Goal: Information Seeking & Learning: Learn about a topic

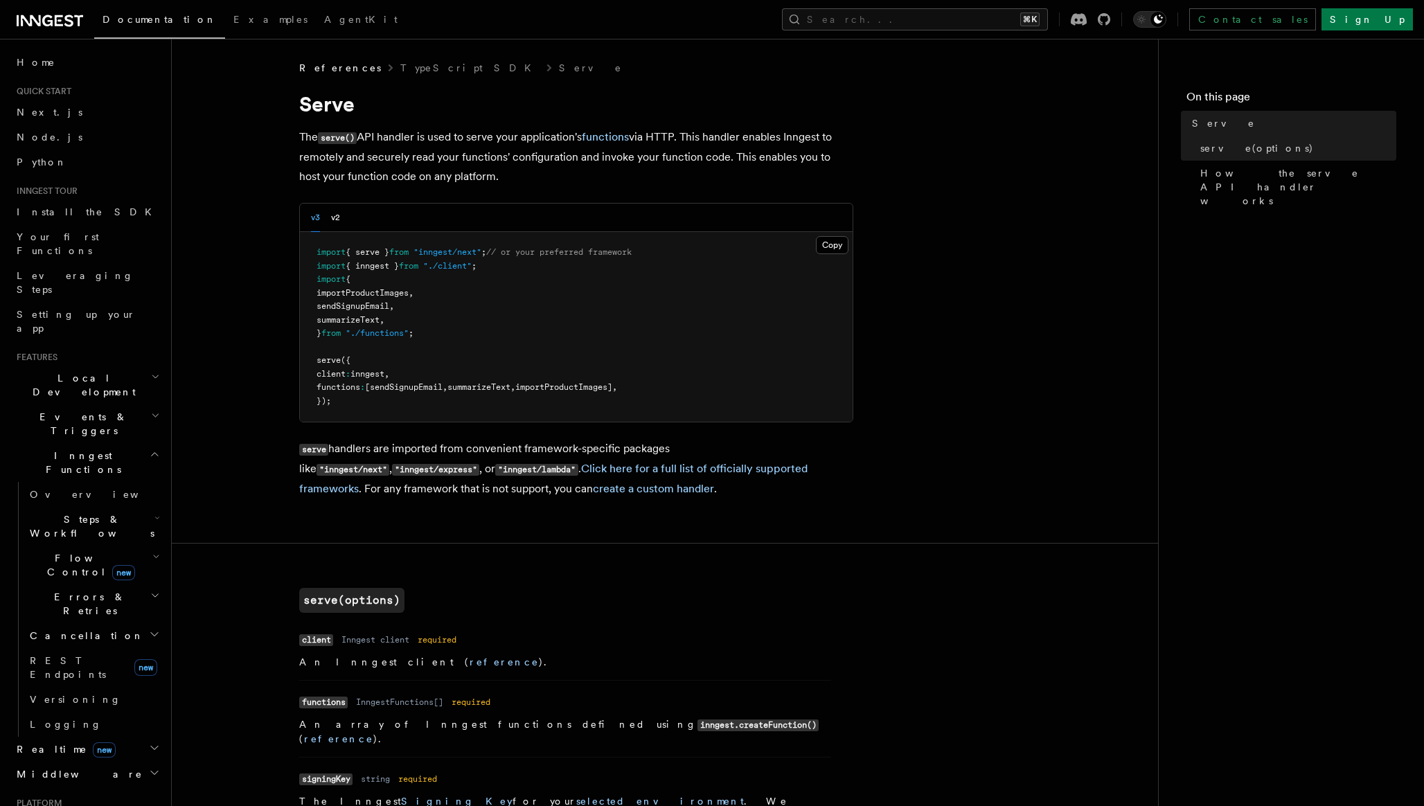
click at [43, 19] on icon at bounding box center [47, 20] width 10 height 11
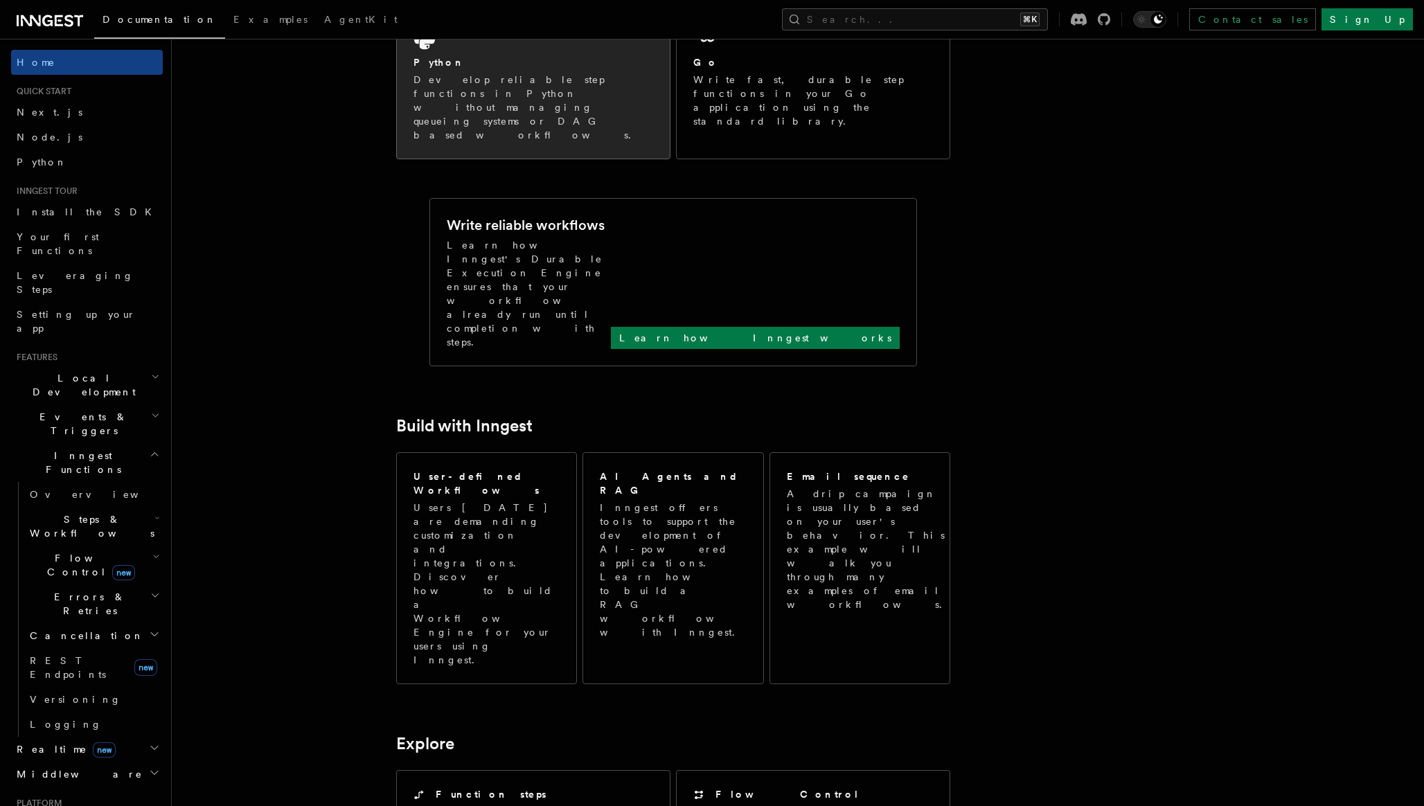
scroll to position [434, 0]
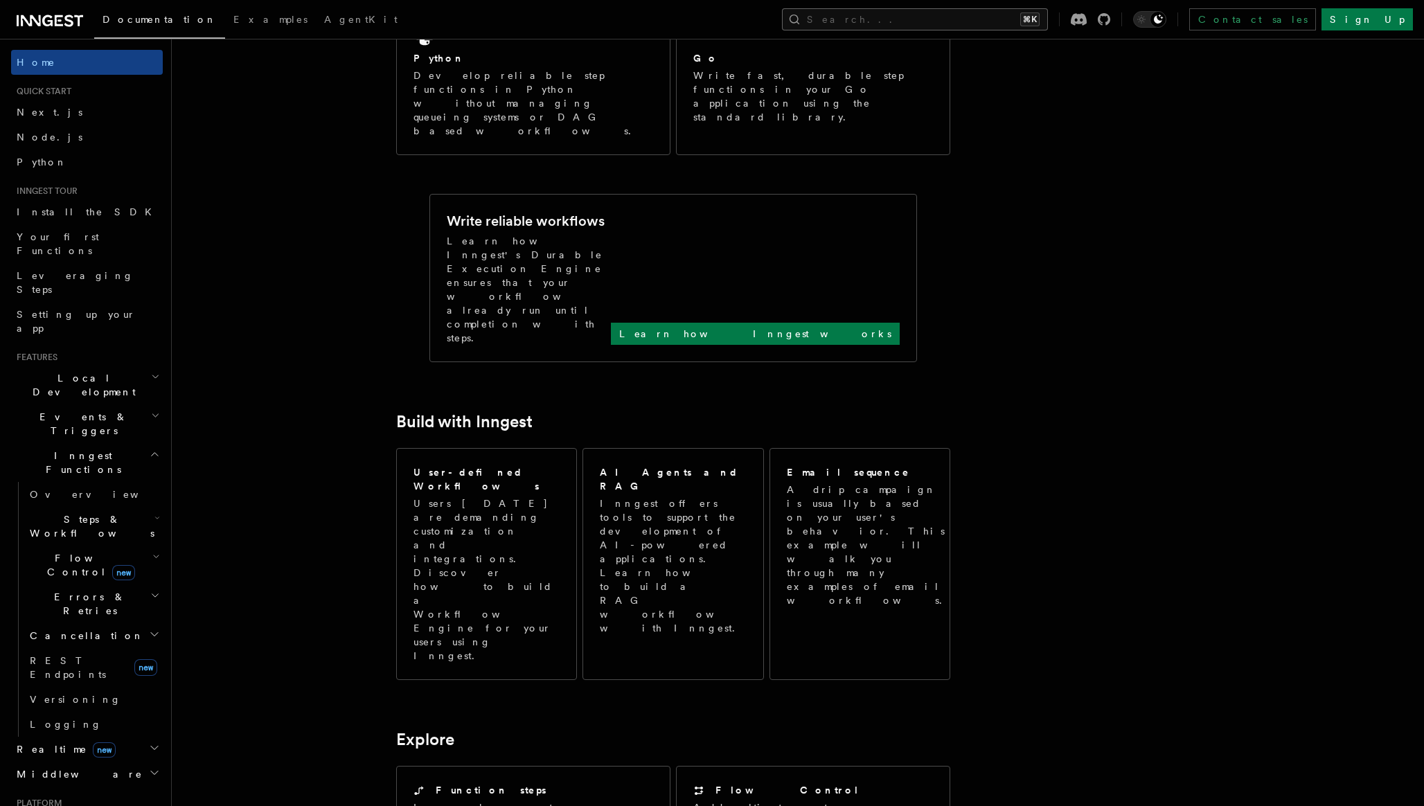
click at [914, 12] on button "Search... ⌘K" at bounding box center [915, 19] width 266 height 22
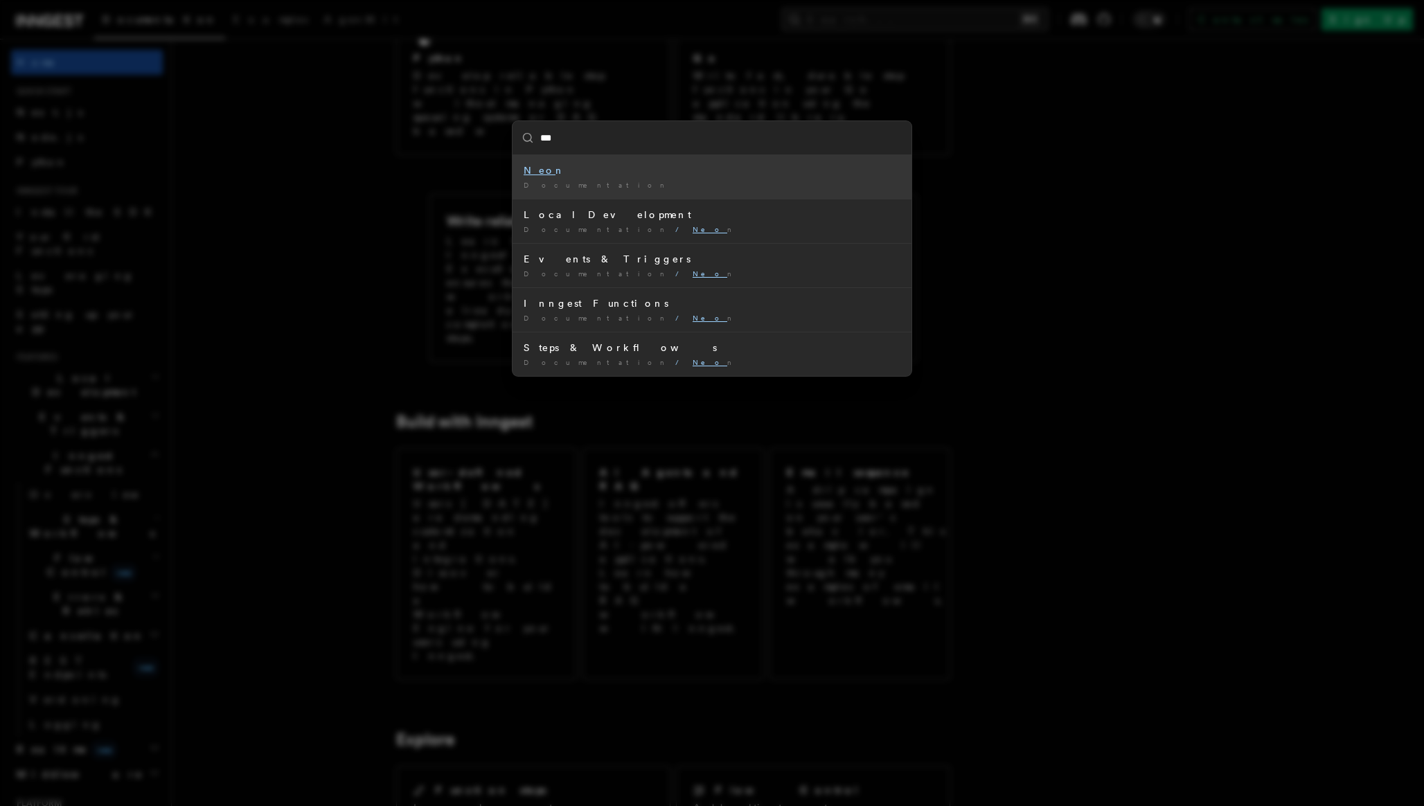
type input "****"
click at [564, 172] on div "Neon" at bounding box center [712, 170] width 377 height 14
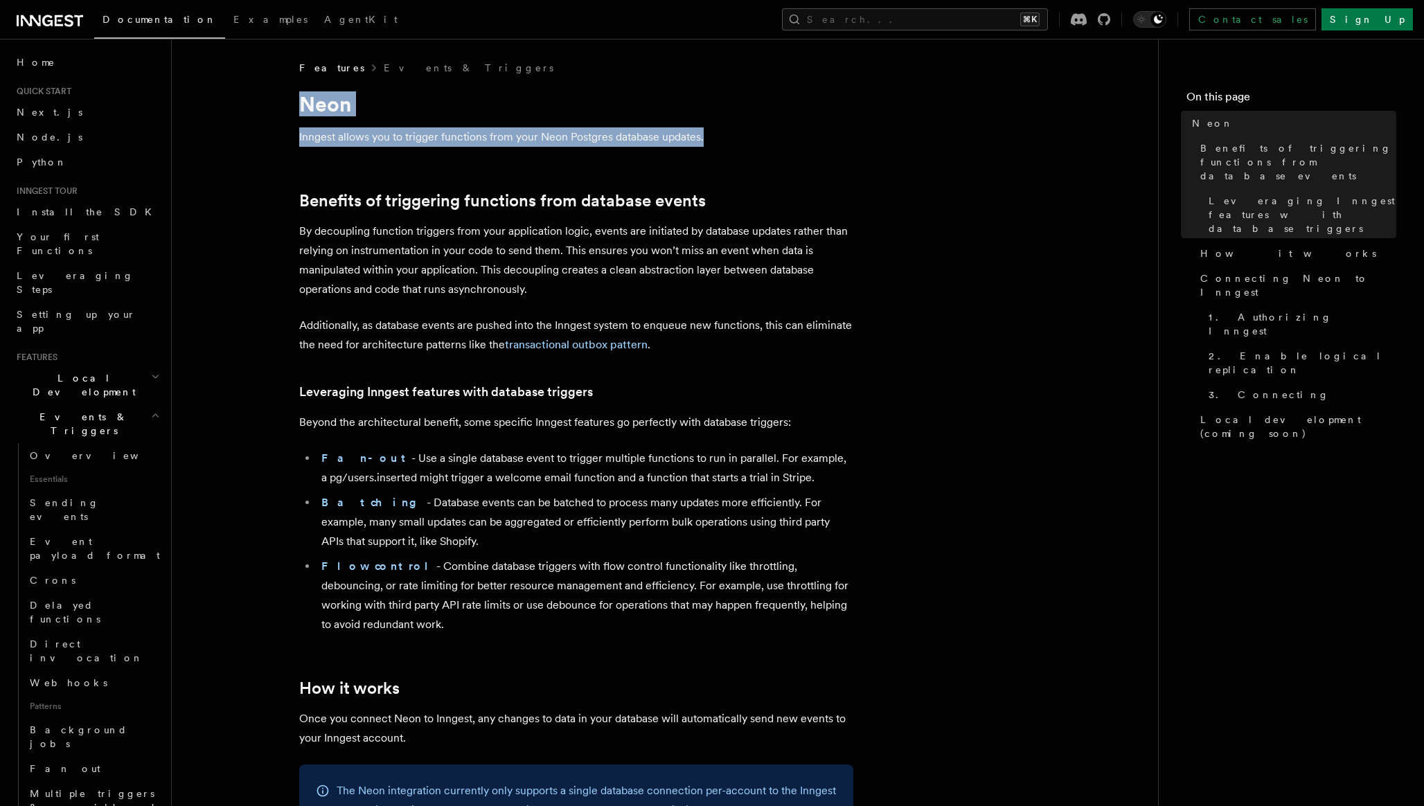
drag, startPoint x: 298, startPoint y: 98, endPoint x: 735, endPoint y: 145, distance: 439.6
click at [735, 145] on p "Inngest allows you to trigger functions from your Neon Postgres database update…" at bounding box center [576, 136] width 554 height 19
drag, startPoint x: 742, startPoint y: 145, endPoint x: 250, endPoint y: 98, distance: 494.0
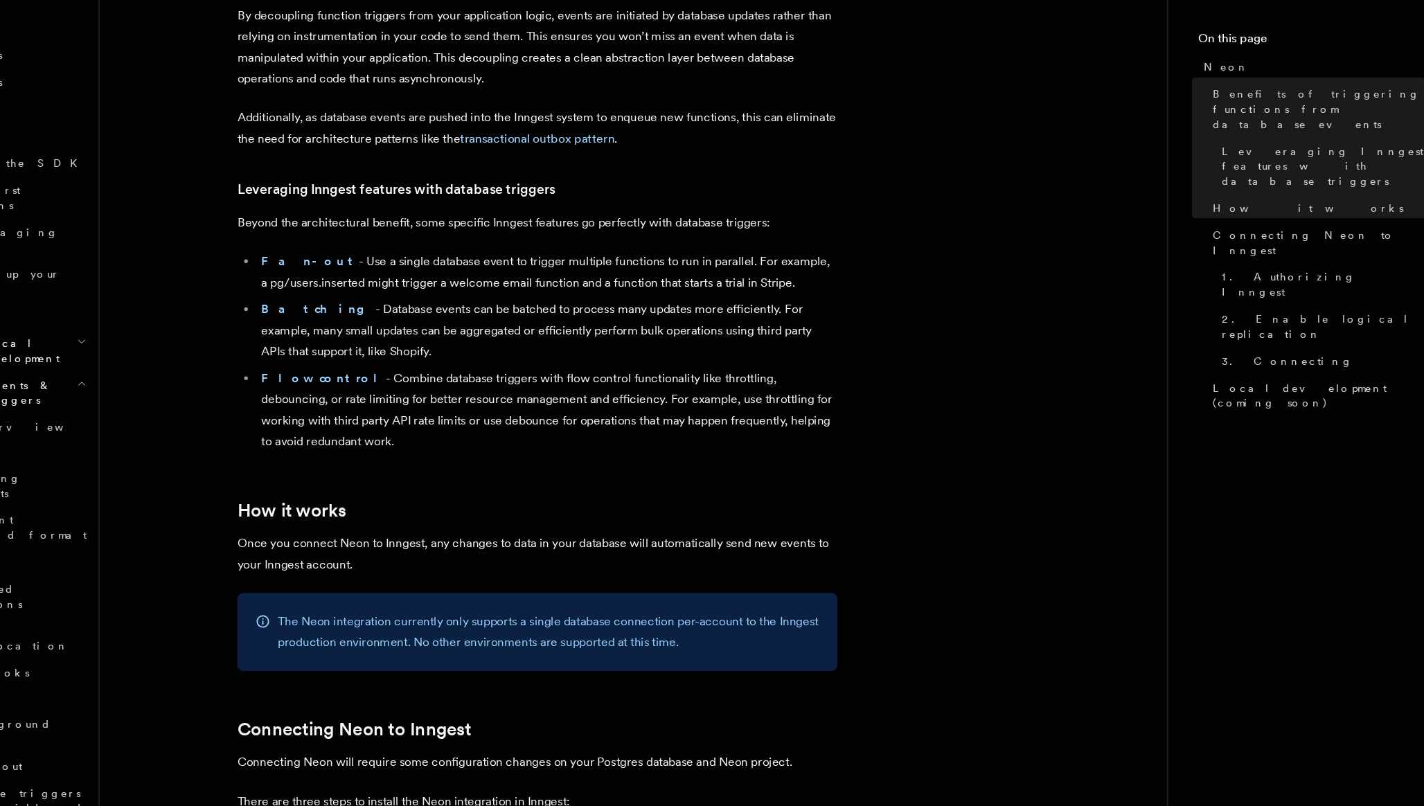
scroll to position [161, 0]
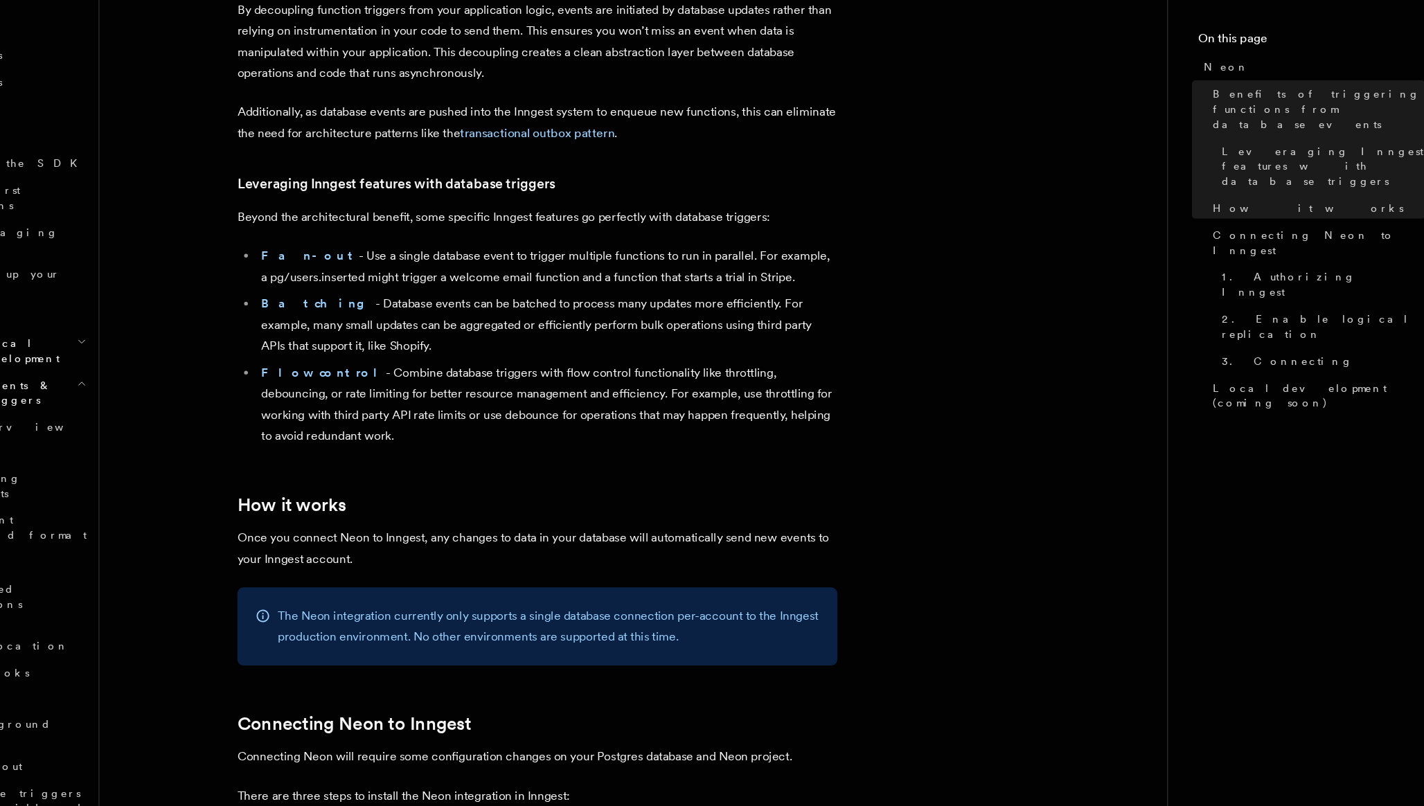
drag, startPoint x: 396, startPoint y: 402, endPoint x: 398, endPoint y: 470, distance: 67.2
click at [398, 471] on li "Flow control - Combine database triggers with flow control functionality like t…" at bounding box center [585, 435] width 536 height 78
click at [398, 470] on li "Flow control - Combine database triggers with flow control functionality like t…" at bounding box center [585, 435] width 536 height 78
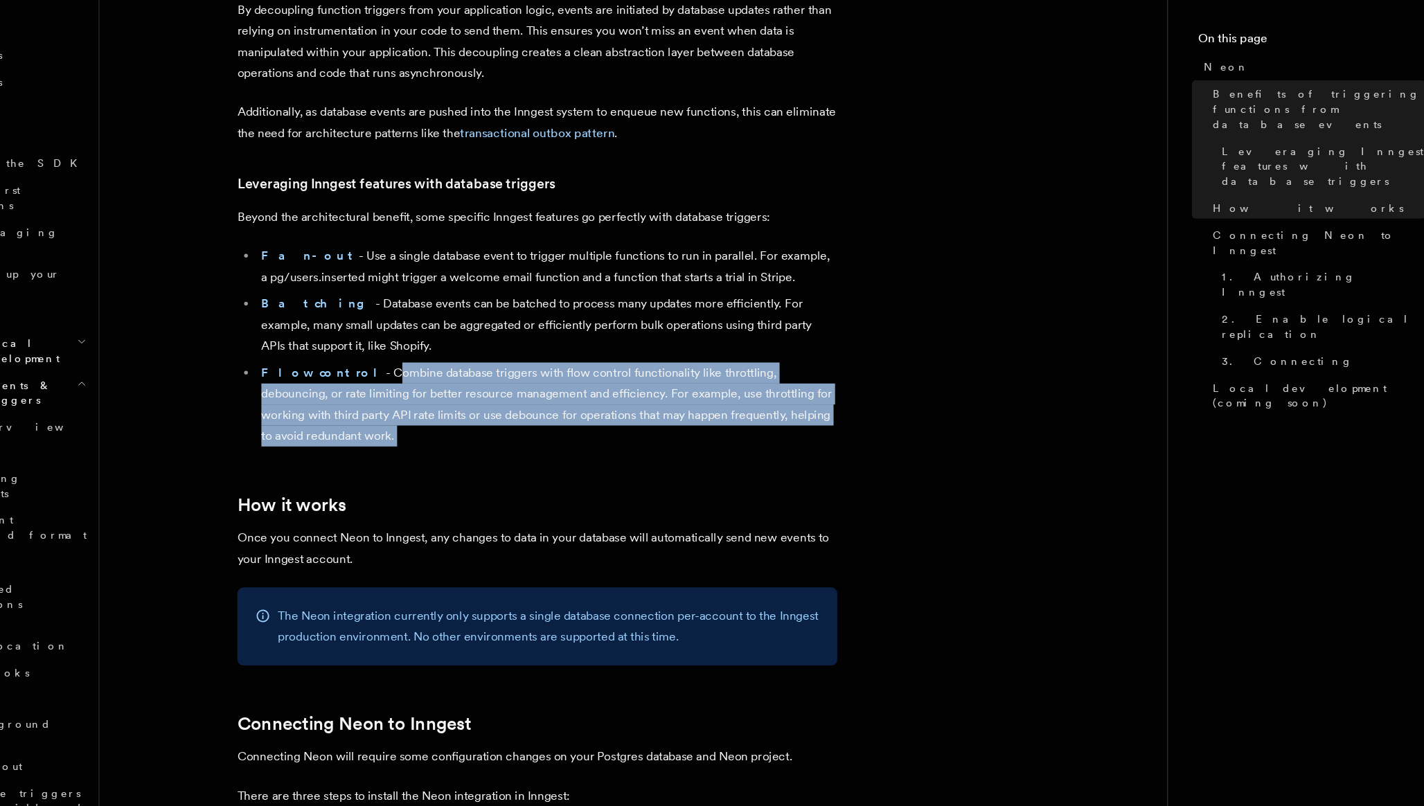
drag, startPoint x: 398, startPoint y: 470, endPoint x: 397, endPoint y: 404, distance: 65.8
click at [397, 404] on li "Flow control - Combine database triggers with flow control functionality like t…" at bounding box center [585, 435] width 536 height 78
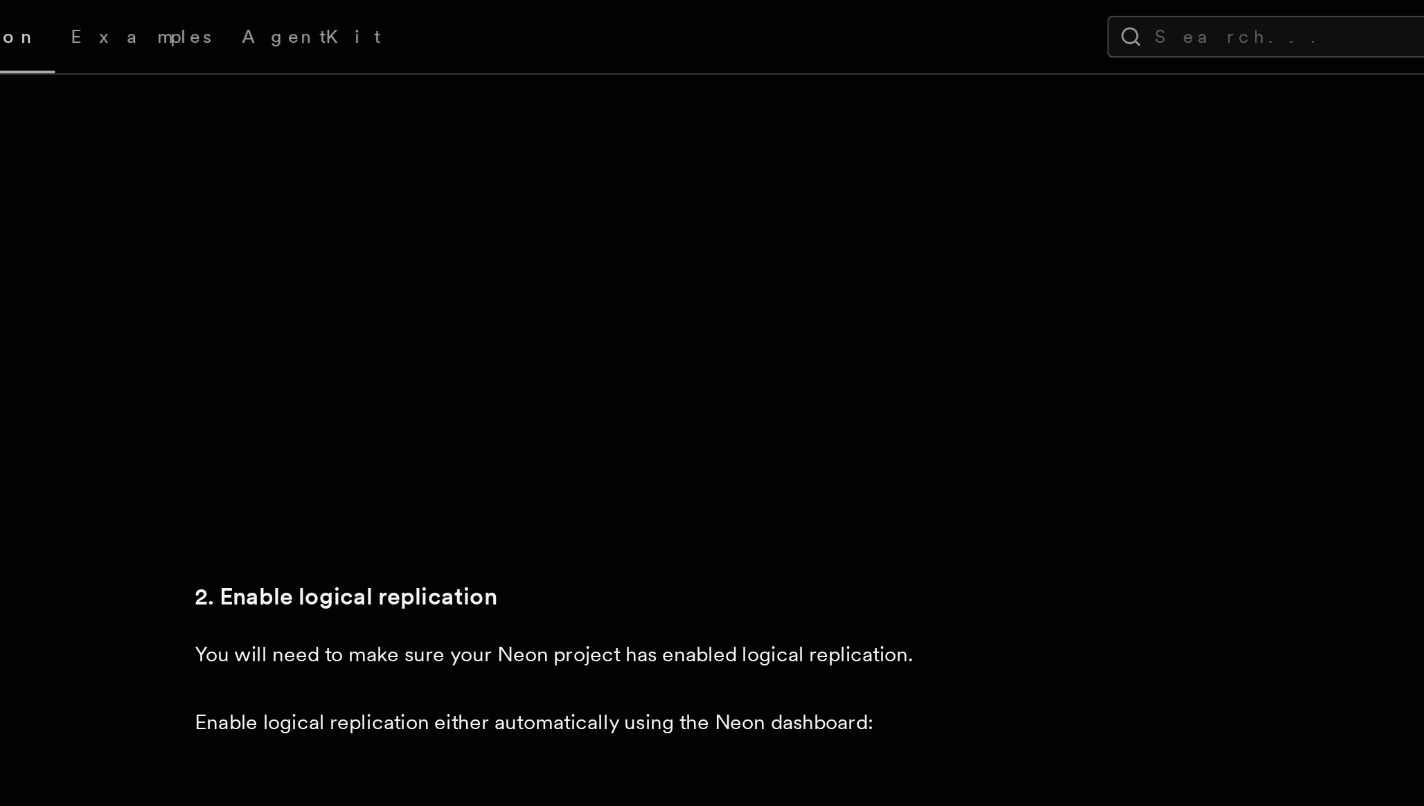
scroll to position [1469, 0]
